Goal: Transaction & Acquisition: Download file/media

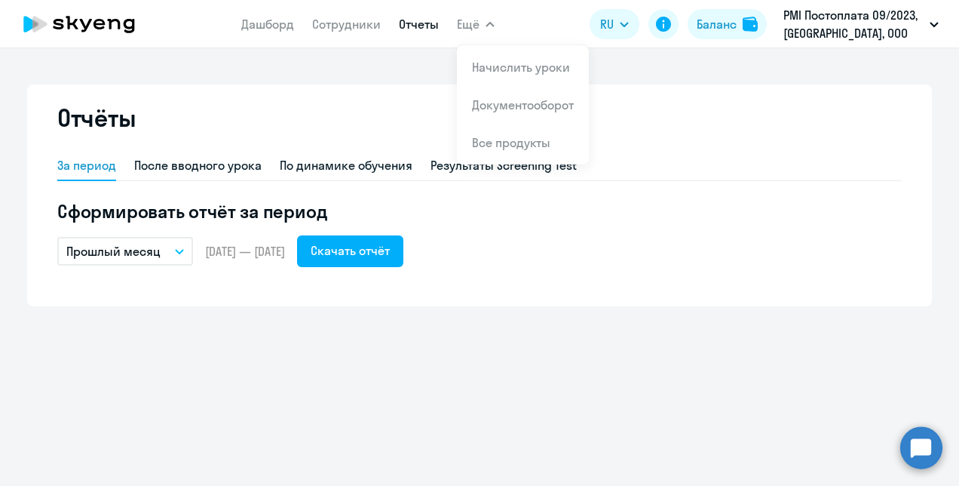
click at [177, 251] on icon "button" at bounding box center [179, 251] width 9 height 5
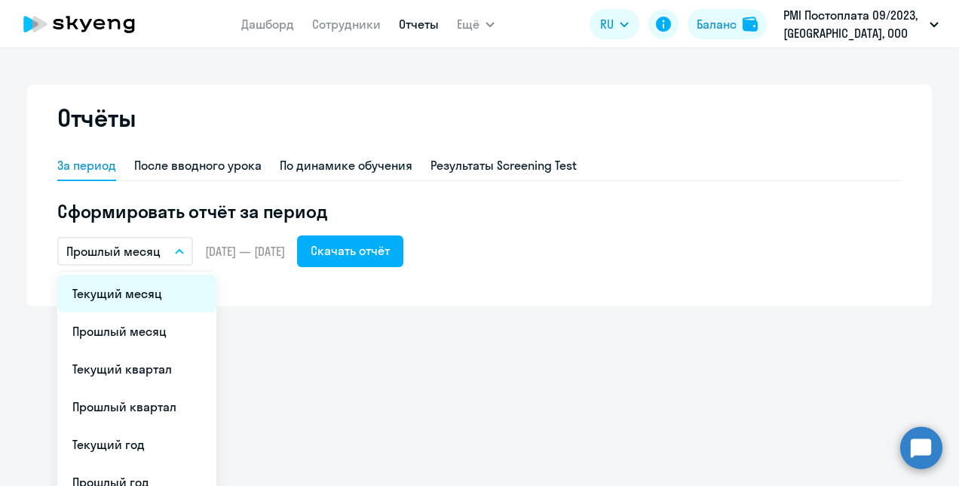
click at [134, 305] on li "Текущий месяц" at bounding box center [136, 294] width 159 height 38
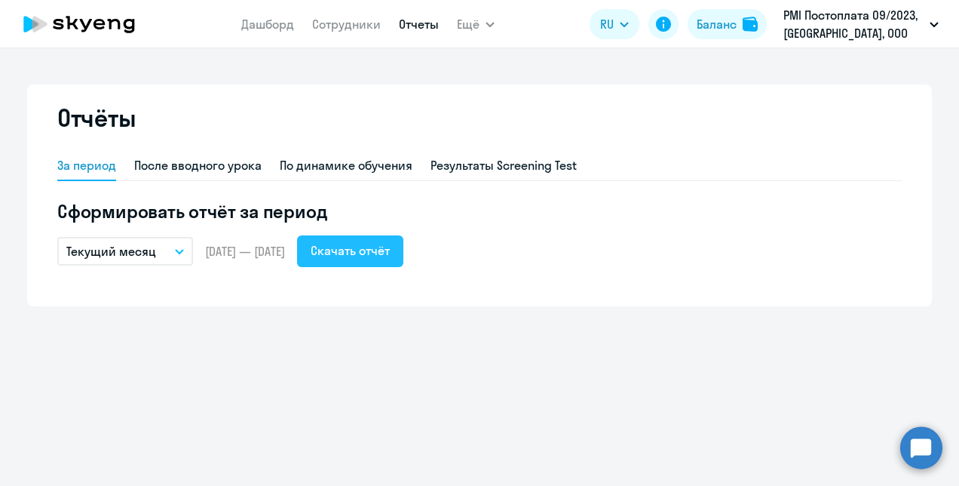
click at [374, 256] on div "Скачать отчёт" at bounding box center [350, 250] width 79 height 18
click at [359, 247] on div "Скачать отчёт" at bounding box center [350, 250] width 79 height 18
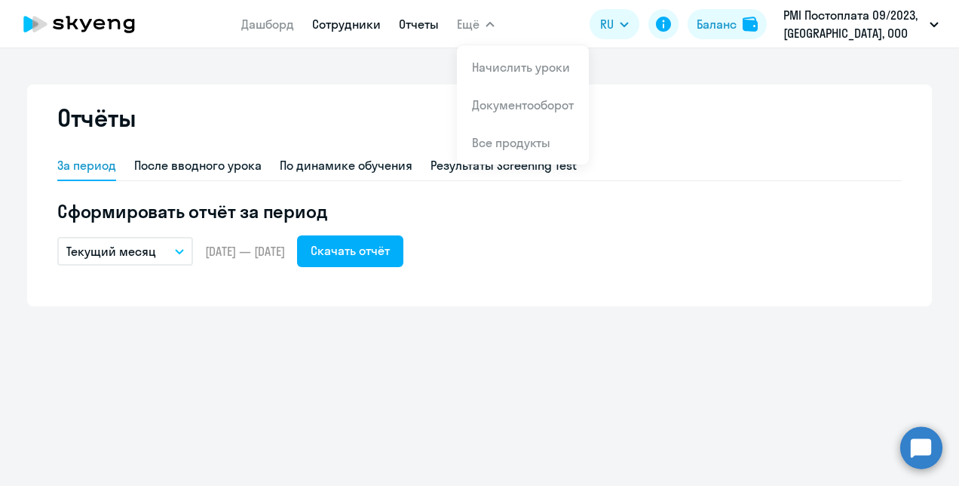
click at [377, 27] on link "Сотрудники" at bounding box center [346, 24] width 69 height 15
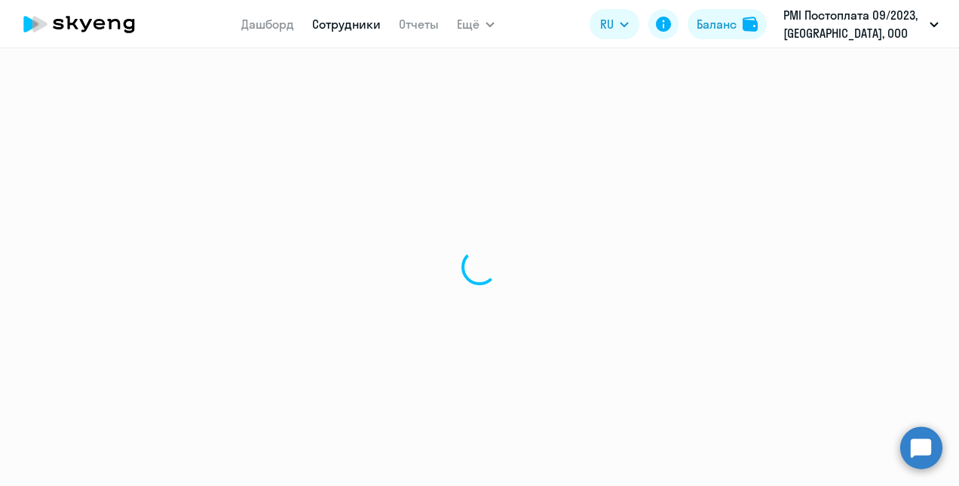
select select "30"
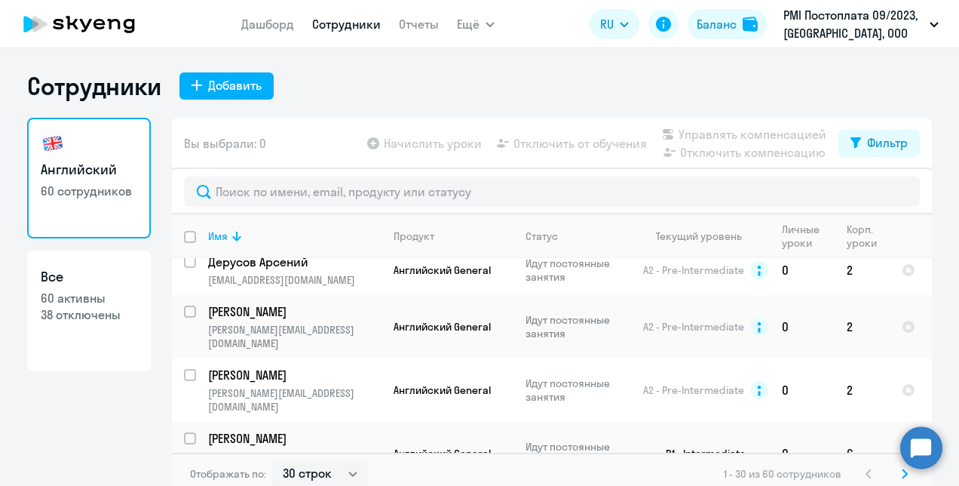
scroll to position [981, 0]
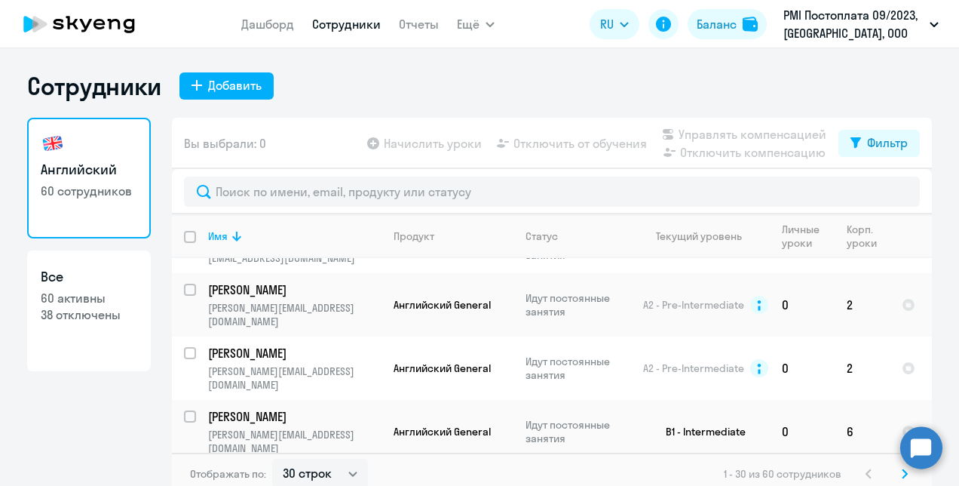
checkbox input "true"
